Goal: Task Accomplishment & Management: Manage account settings

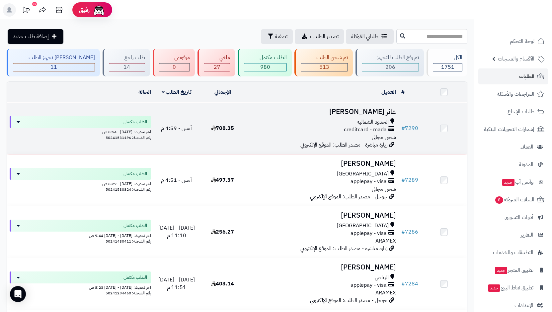
click at [382, 129] on span "creditcard - mada" at bounding box center [365, 130] width 43 height 8
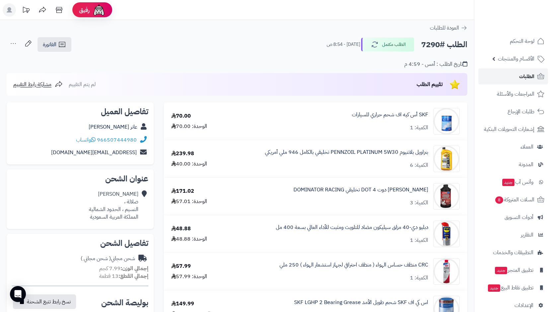
click at [514, 76] on link "الطلبات" at bounding box center [514, 76] width 70 height 16
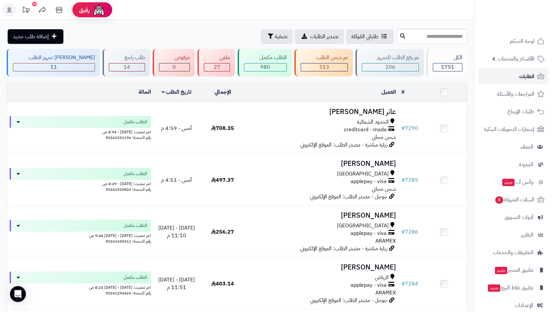
click at [526, 76] on span "الطلبات" at bounding box center [527, 76] width 15 height 9
